Goal: Task Accomplishment & Management: Use online tool/utility

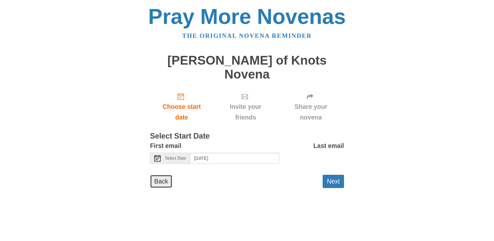
click at [159, 175] on link "Back" at bounding box center [161, 181] width 22 height 13
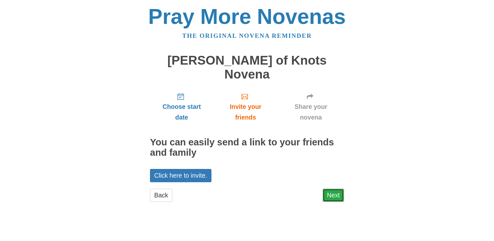
click at [338, 189] on link "Next" at bounding box center [332, 195] width 21 height 13
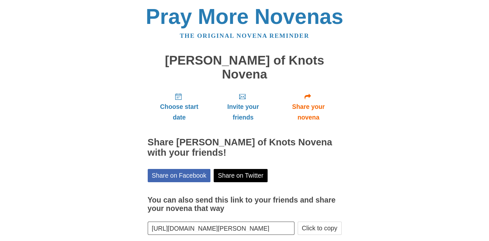
scroll to position [18, 0]
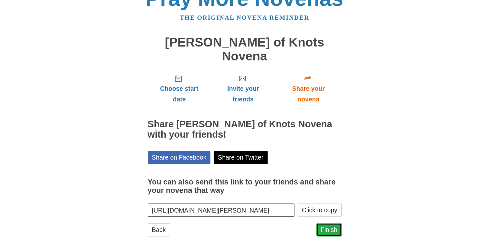
click at [337, 223] on link "Finish" at bounding box center [328, 229] width 25 height 13
